Goal: Task Accomplishment & Management: Manage account settings

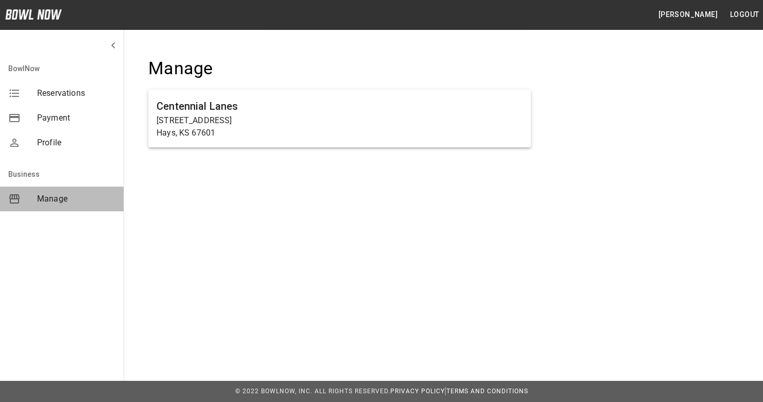
drag, startPoint x: 48, startPoint y: 197, endPoint x: 68, endPoint y: 190, distance: 21.3
click at [50, 195] on span "Manage" at bounding box center [76, 199] width 78 height 12
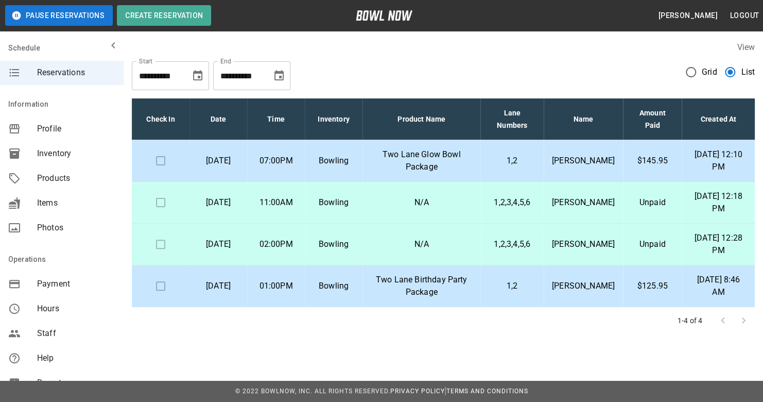
click at [399, 160] on p "Two Lane Glow Bowl Package" at bounding box center [421, 160] width 101 height 25
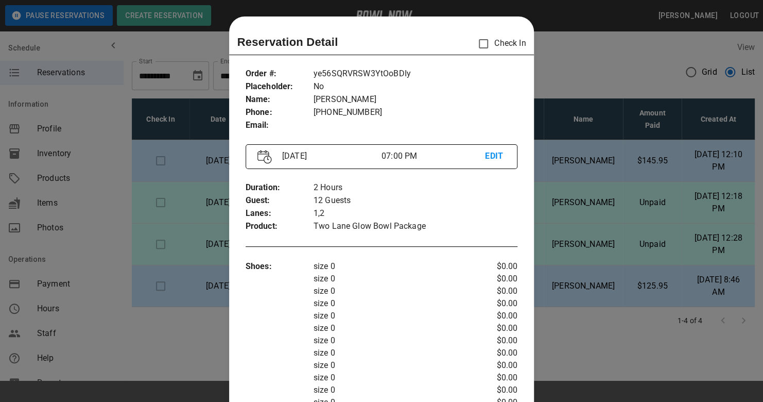
click at [399, 173] on div "Duration : Guest : Lanes : Product : 2 Hours 12 Guests 1,2 Two Lane Glow Bowl P…" at bounding box center [382, 207] width 272 height 68
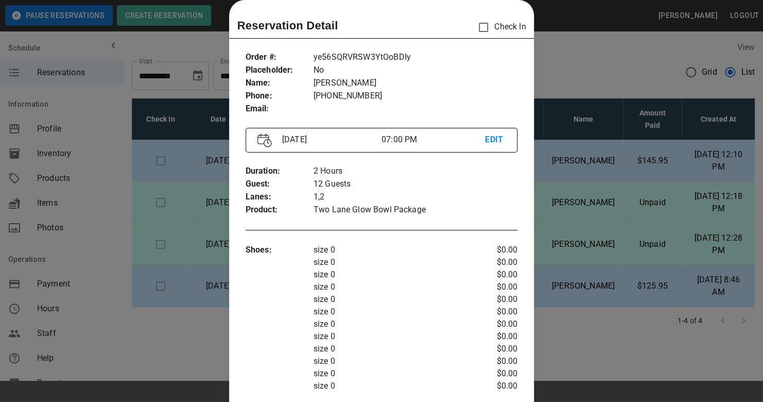
click at [399, 78] on div at bounding box center [381, 201] width 763 height 402
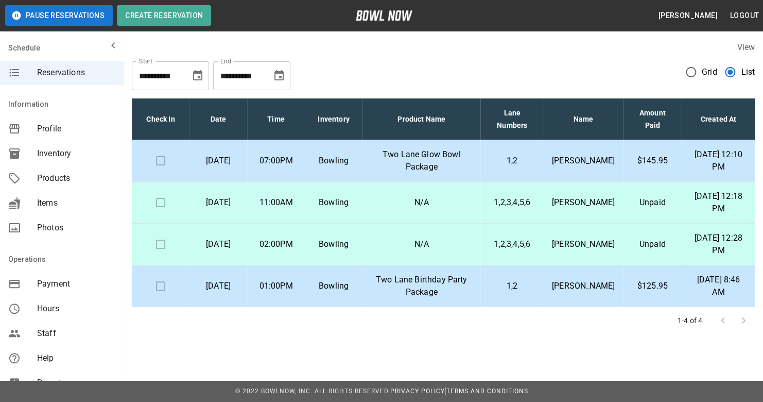
click at [398, 277] on p "Two Lane Birthday Party Package" at bounding box center [421, 285] width 101 height 25
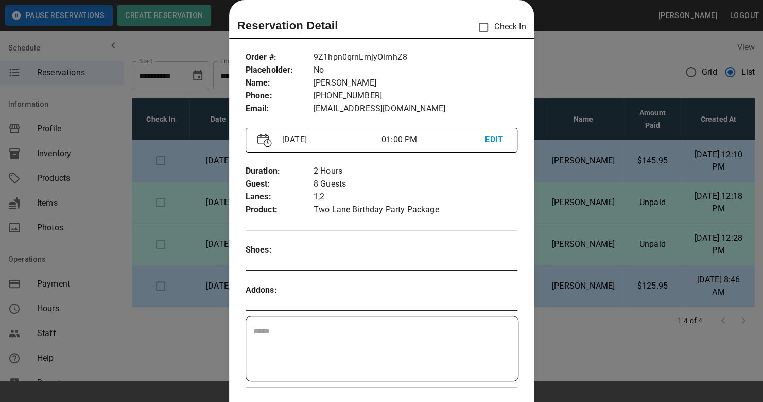
click at [399, 63] on div at bounding box center [381, 201] width 763 height 402
